Goal: Transaction & Acquisition: Purchase product/service

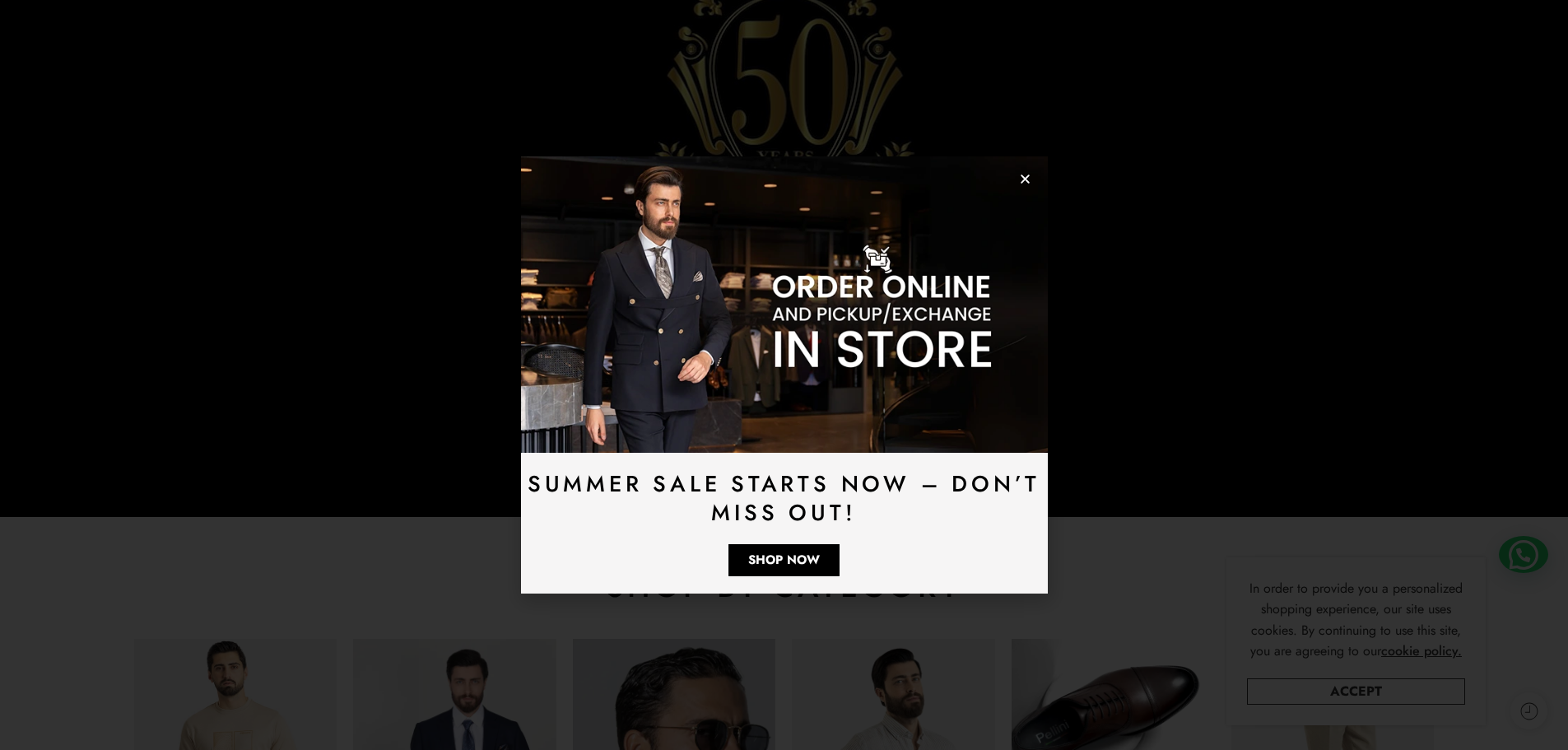
scroll to position [329, 0]
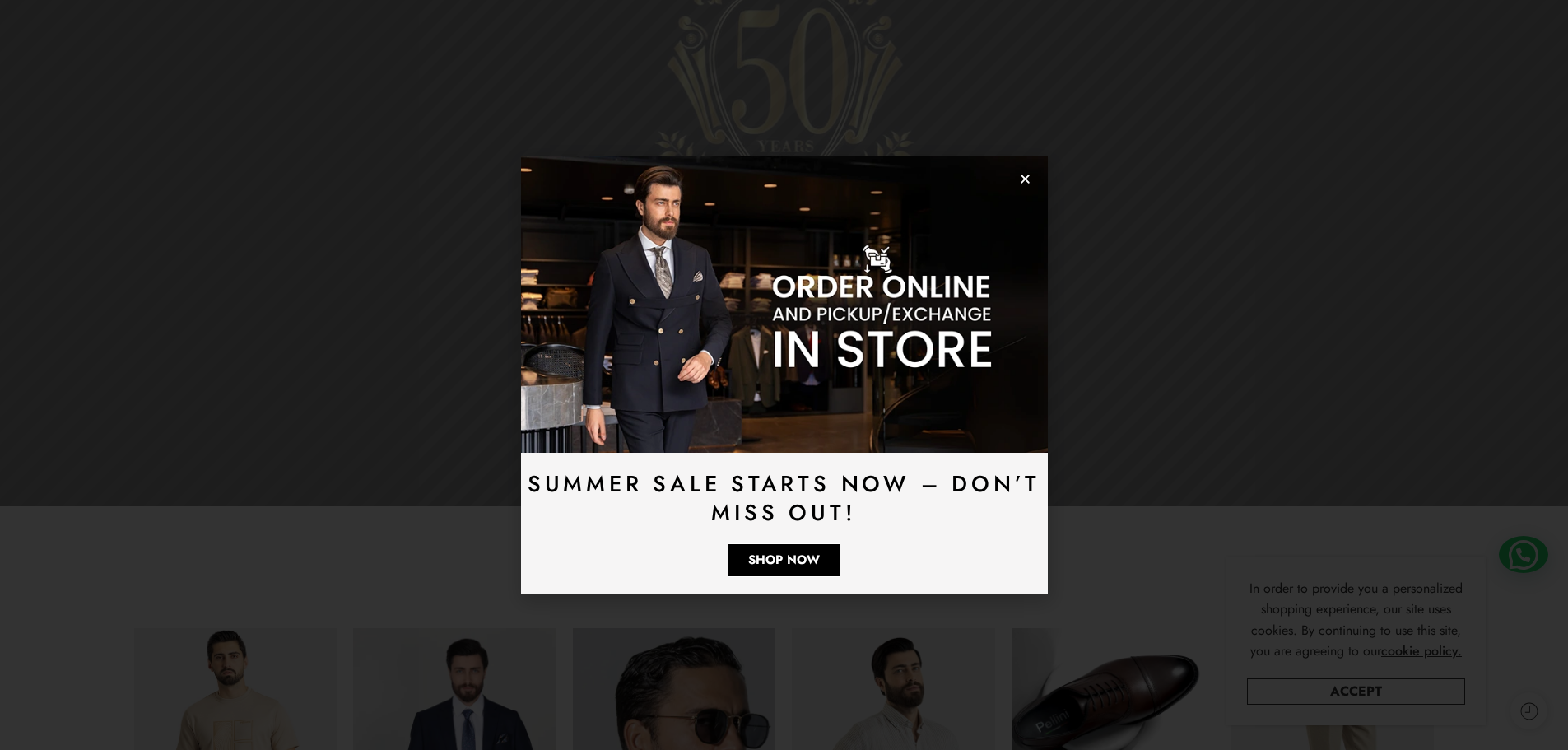
click at [1023, 173] on icon "Close" at bounding box center [1024, 178] width 12 height 12
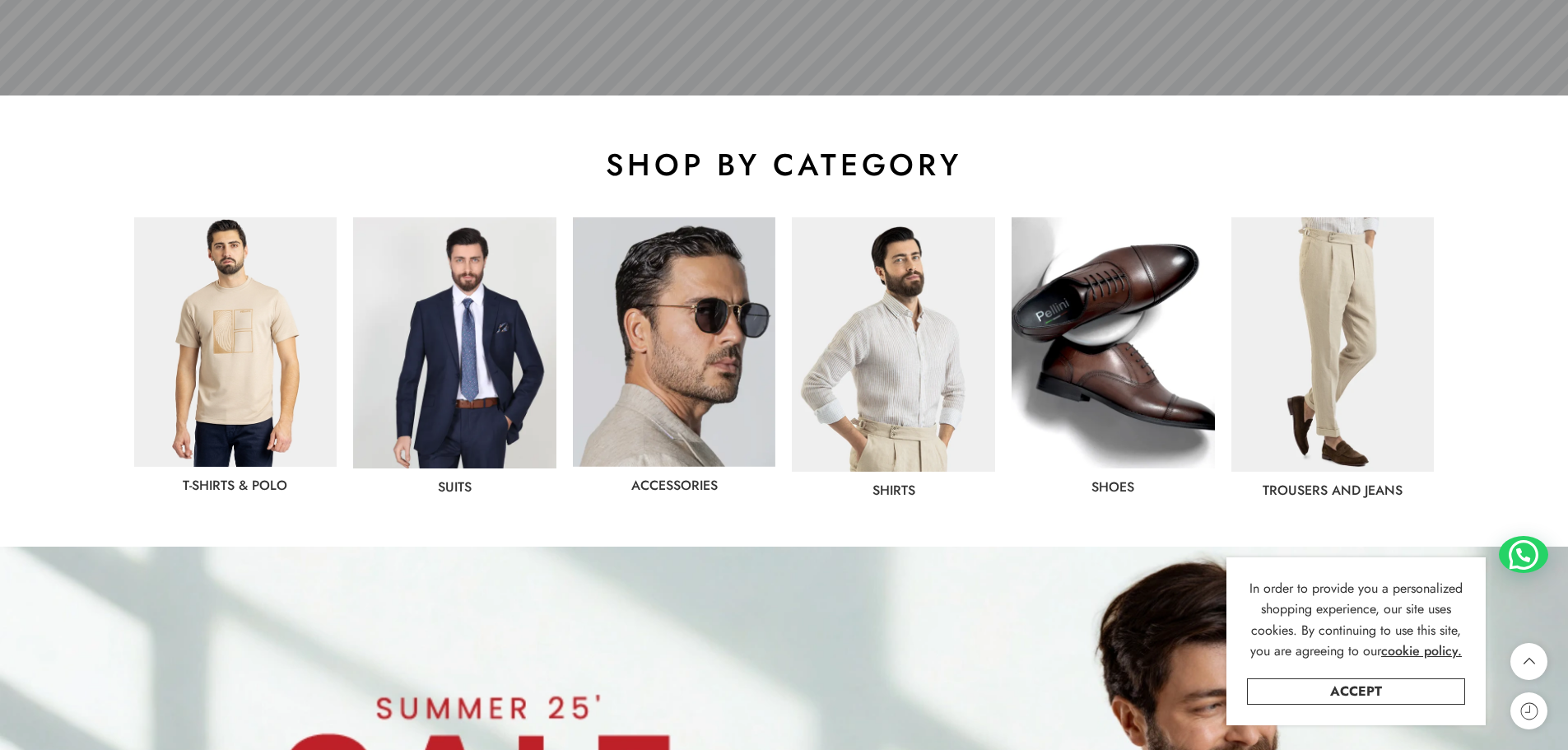
scroll to position [741, 0]
click at [1390, 686] on link "Accept" at bounding box center [1355, 691] width 218 height 26
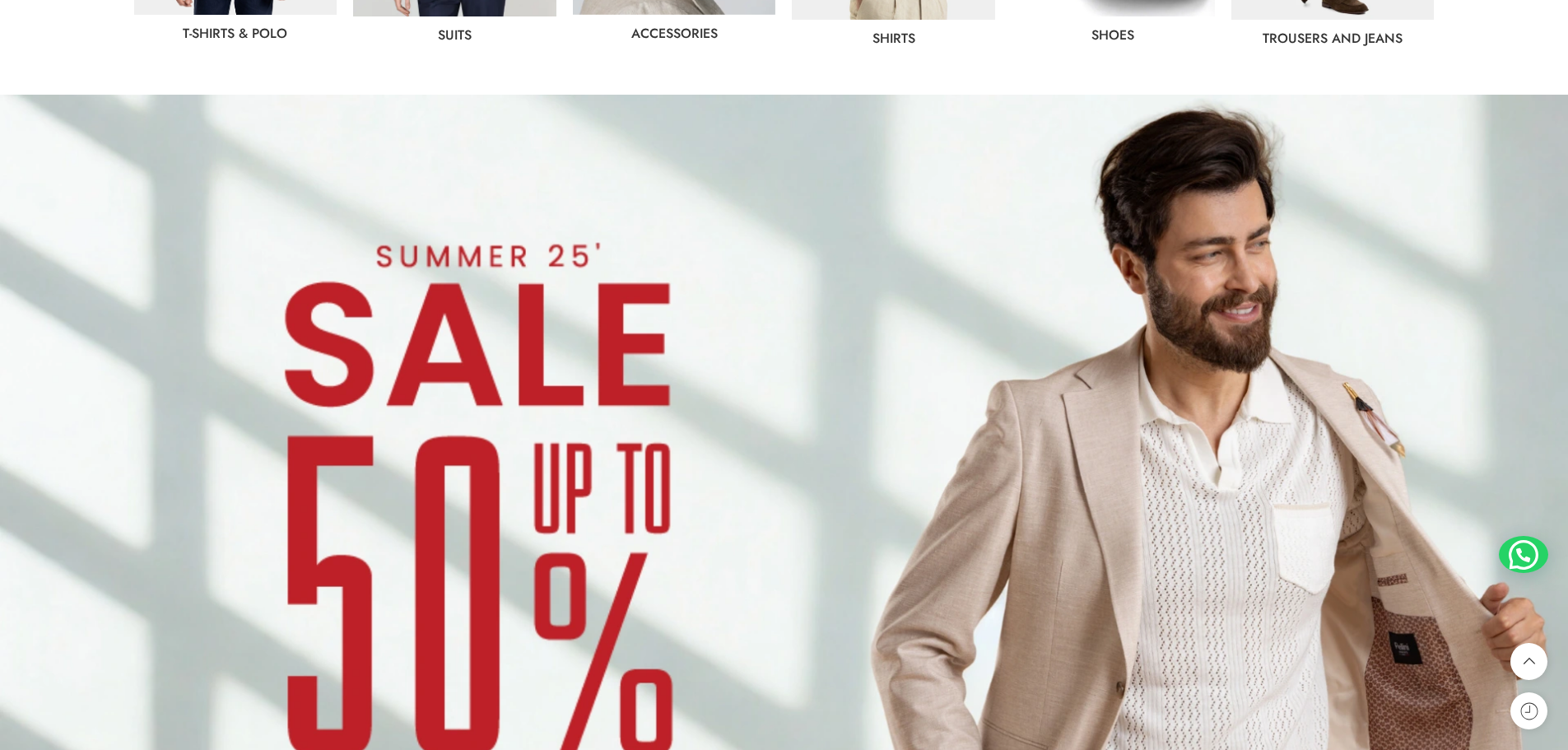
scroll to position [0, 0]
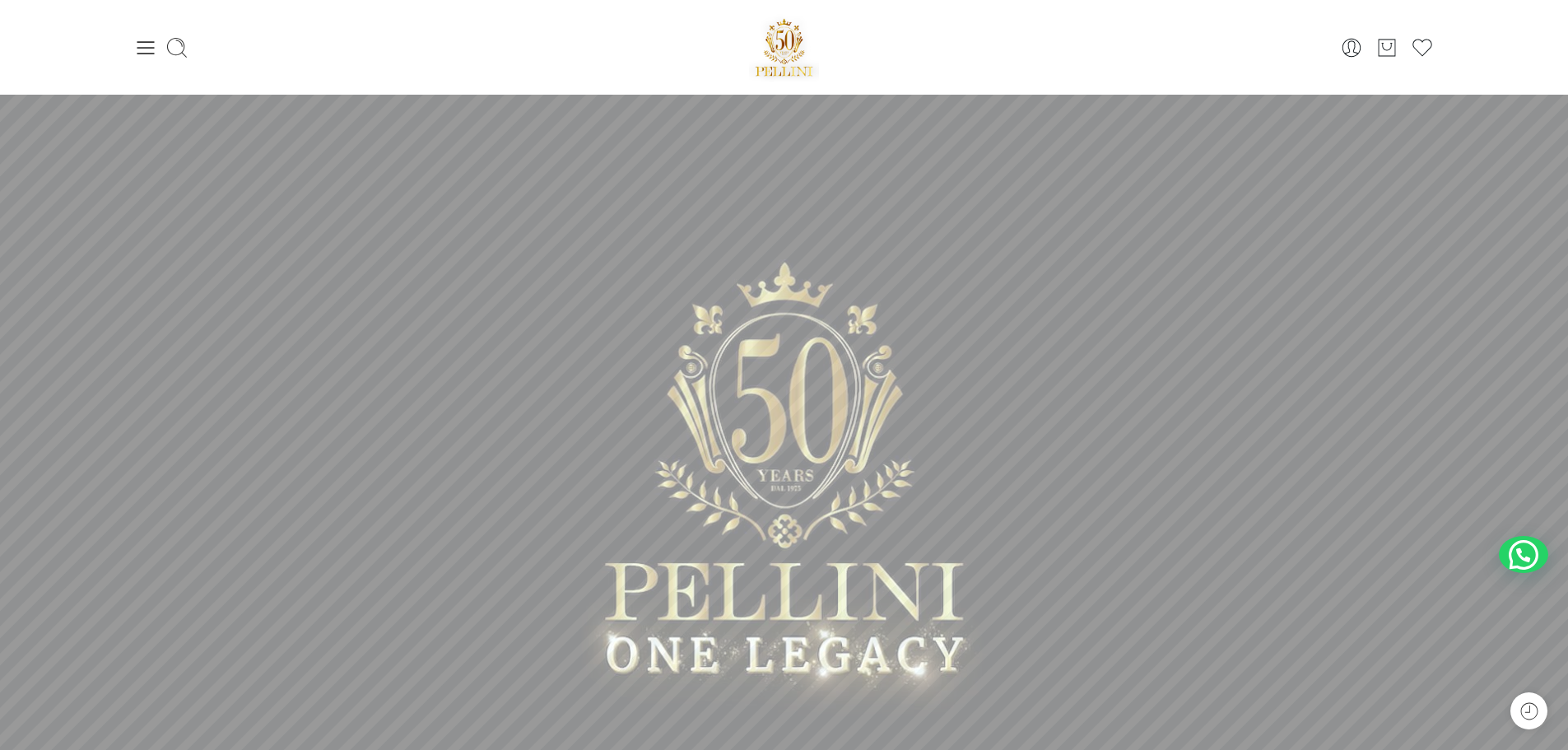
click at [137, 52] on icon at bounding box center [145, 48] width 23 height 23
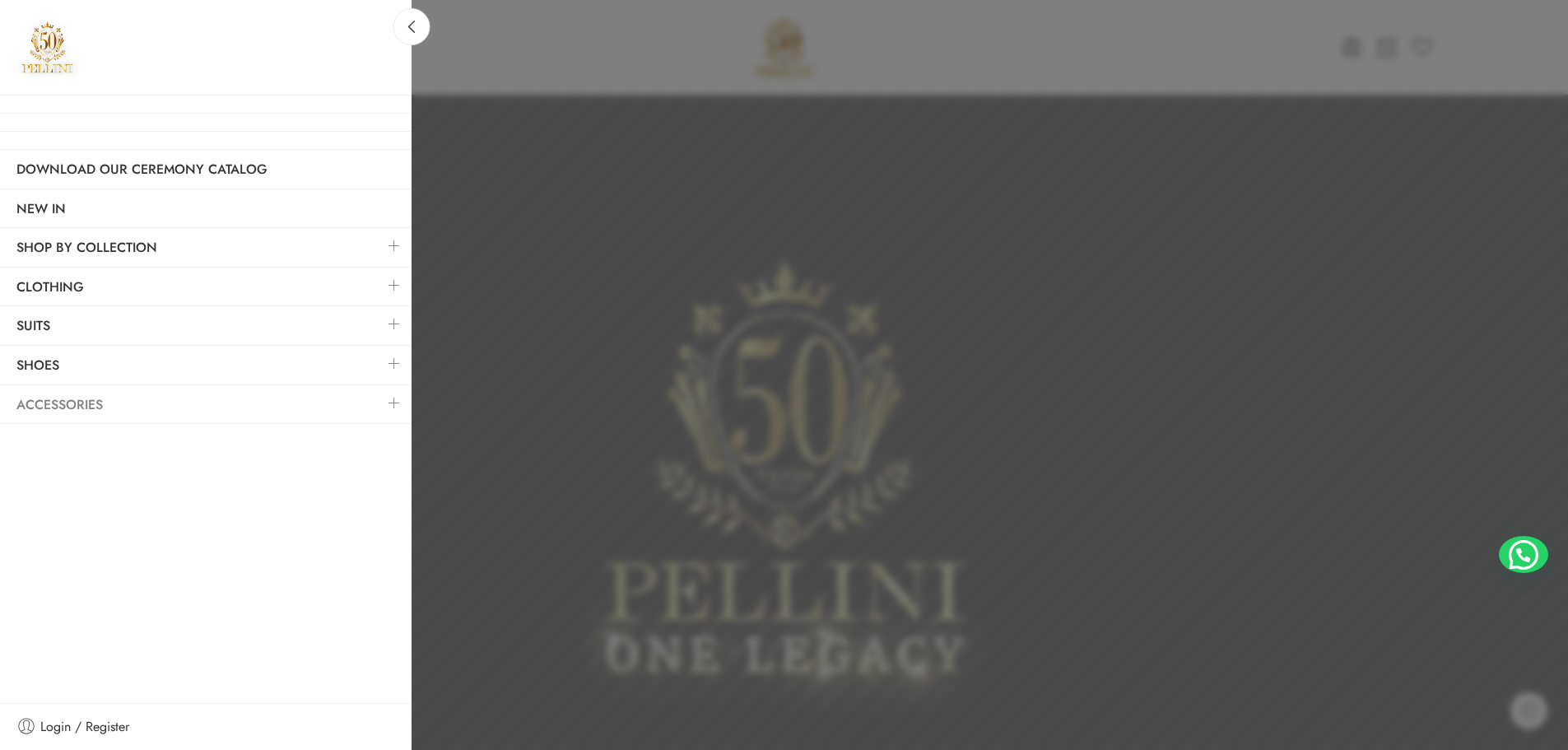
click at [84, 407] on link "Accessories" at bounding box center [205, 405] width 411 height 38
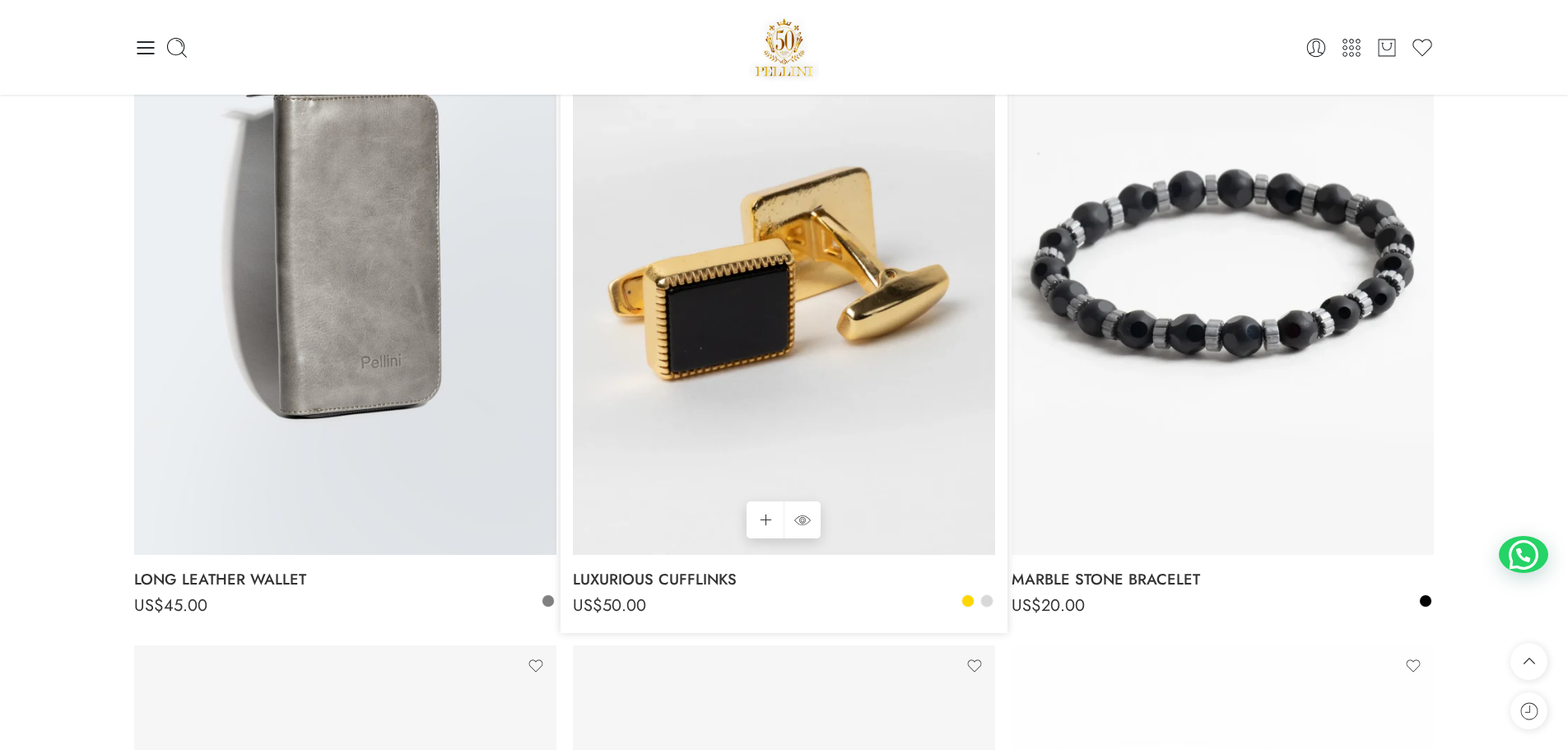
scroll to position [6750, 0]
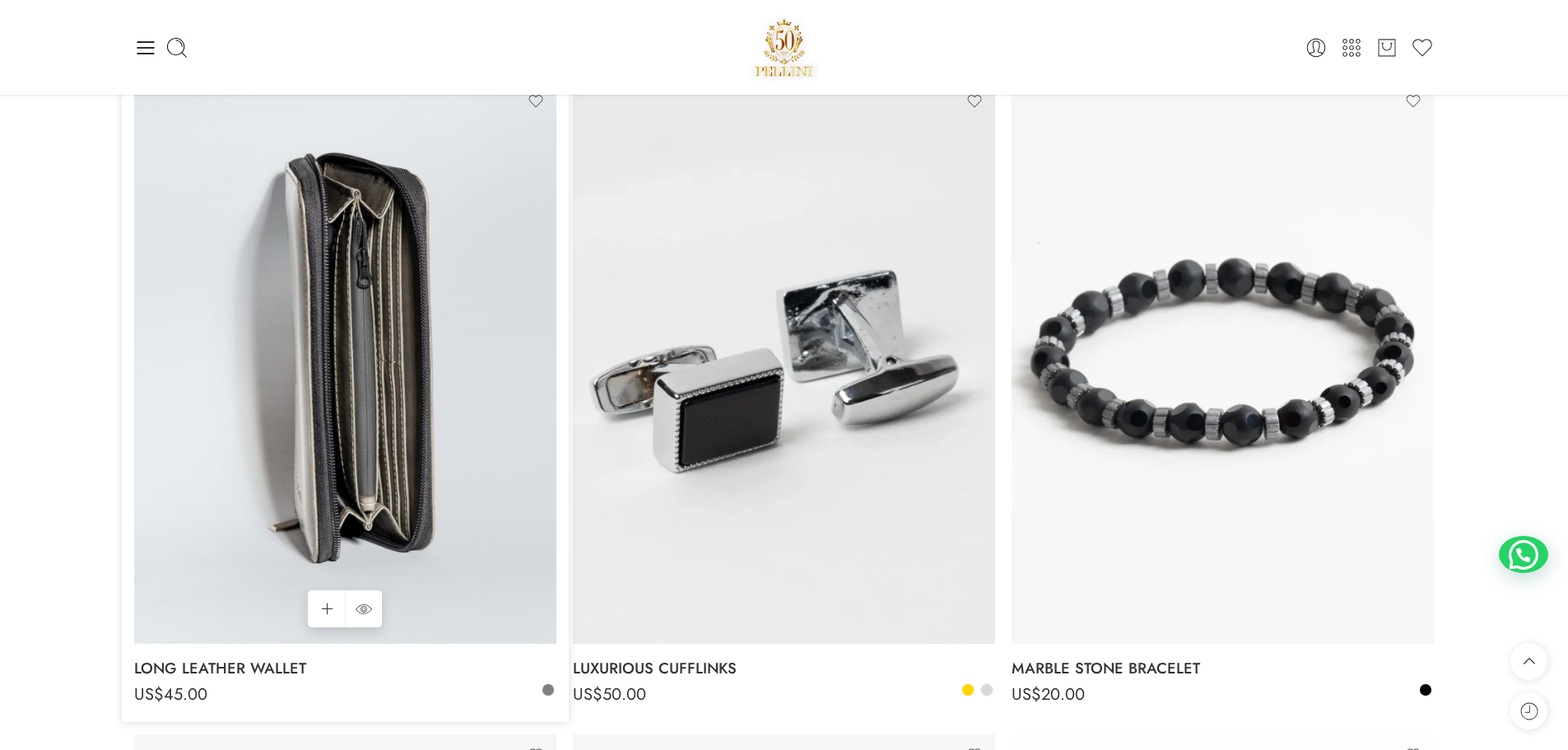
click at [321, 382] on img at bounding box center [345, 362] width 422 height 563
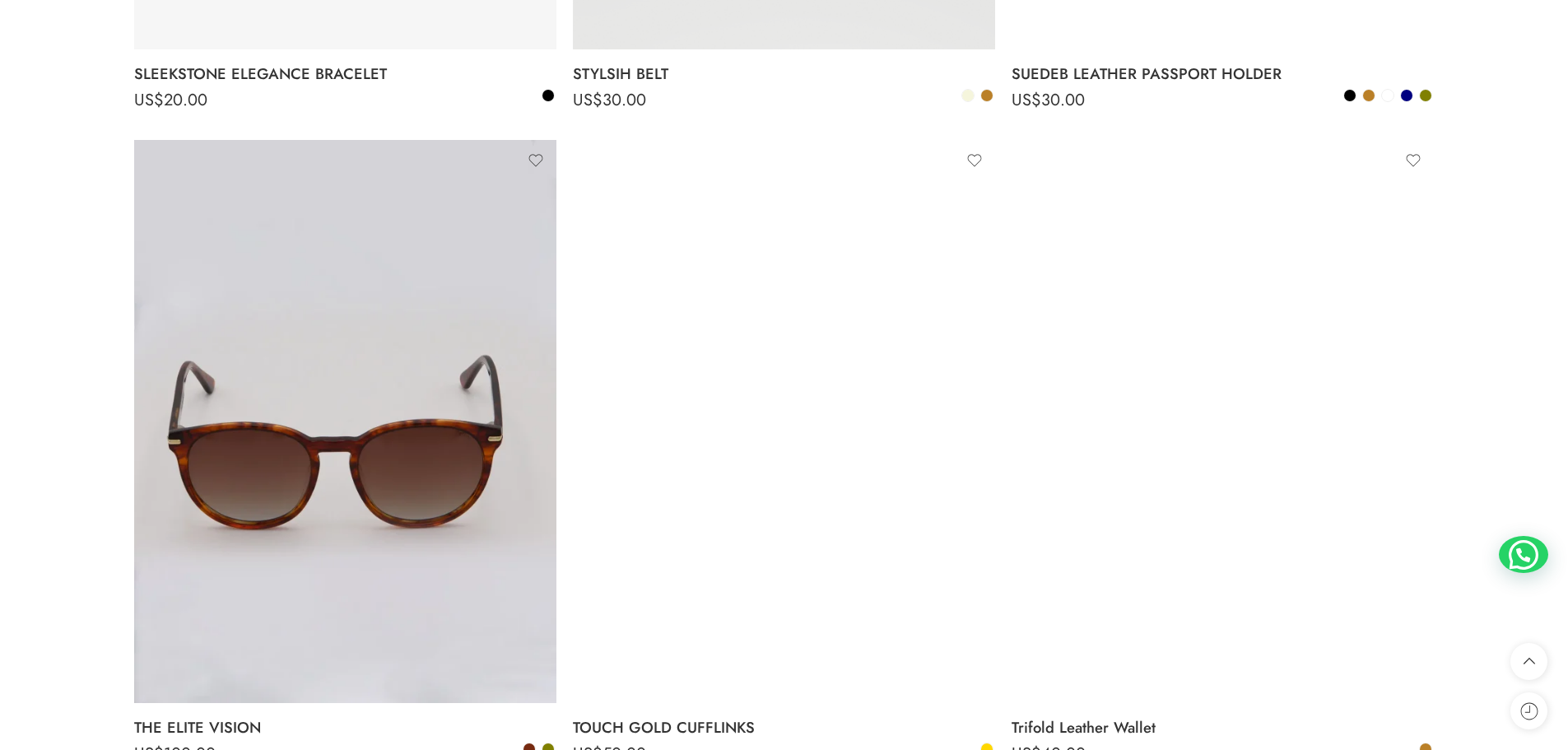
scroll to position [10866, 0]
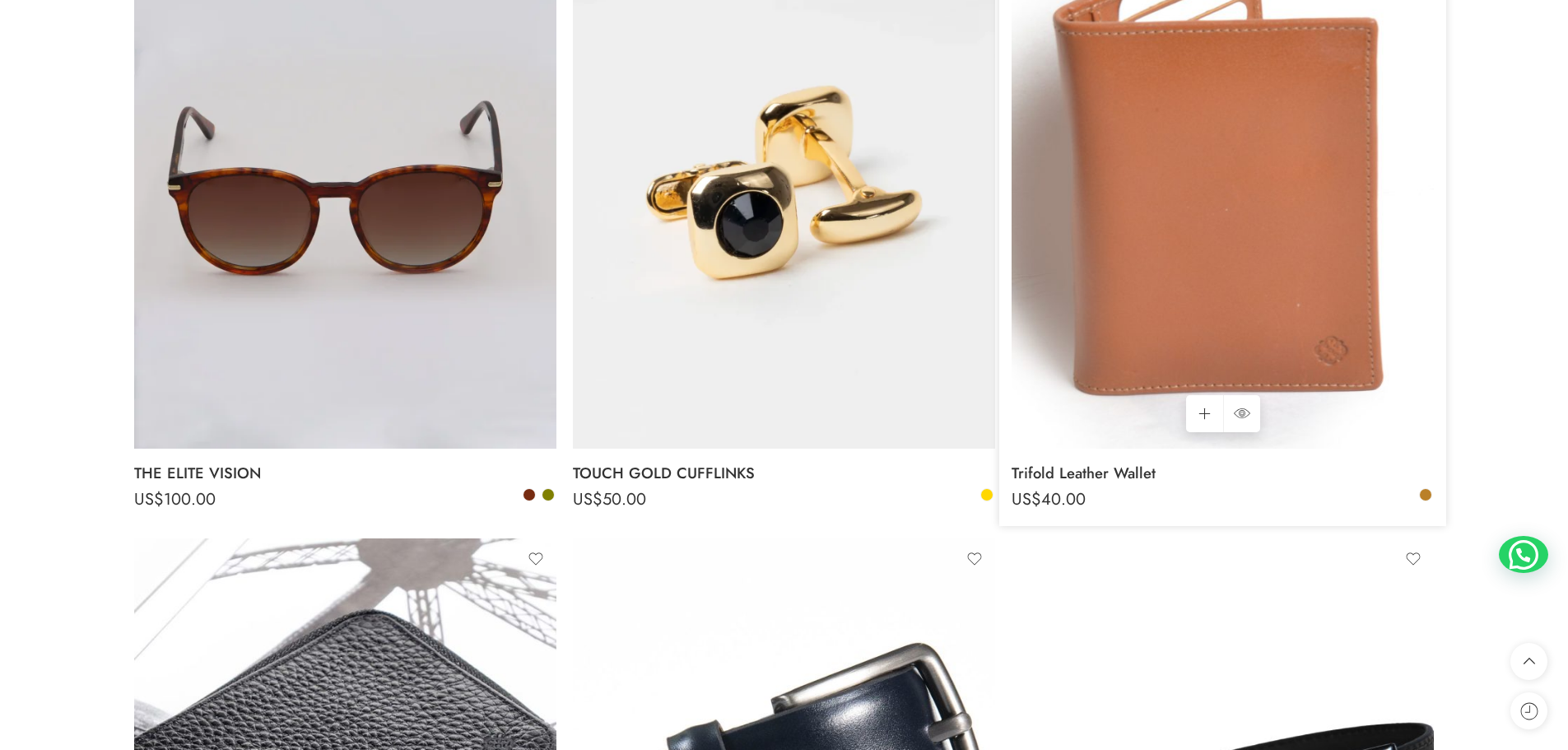
click at [1353, 199] on img at bounding box center [1222, 167] width 422 height 563
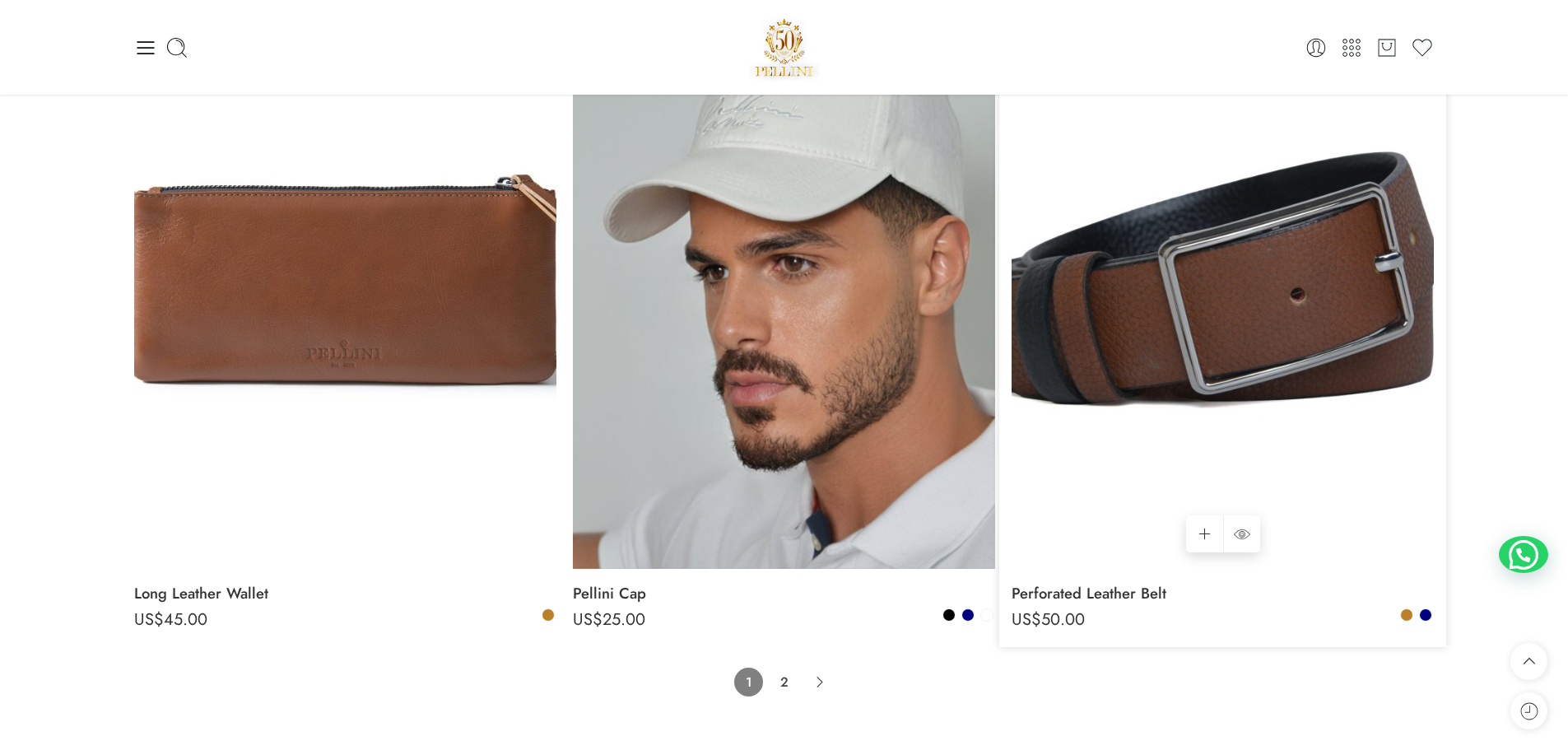
scroll to position [12677, 0]
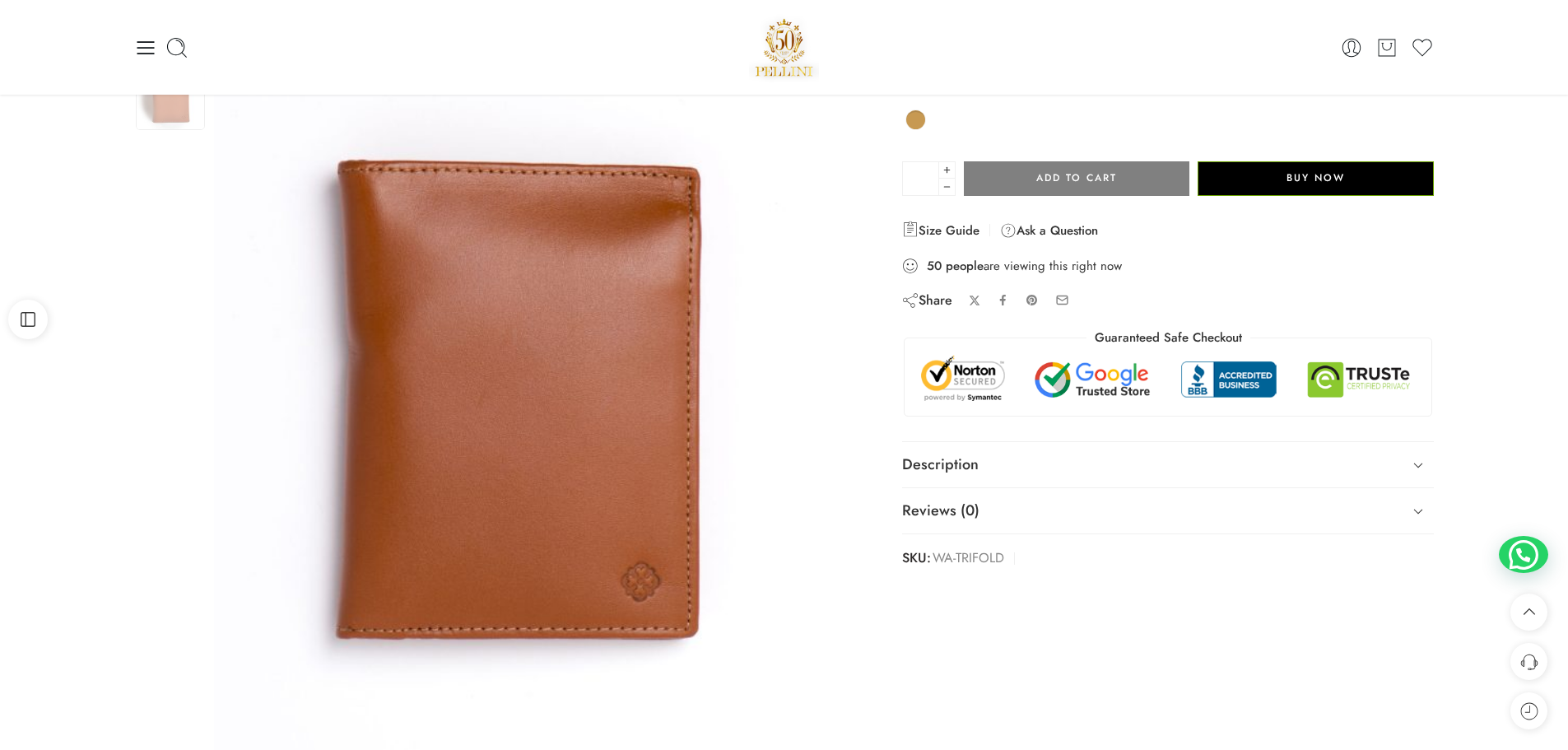
scroll to position [82, 0]
